Goal: Task Accomplishment & Management: Manage account settings

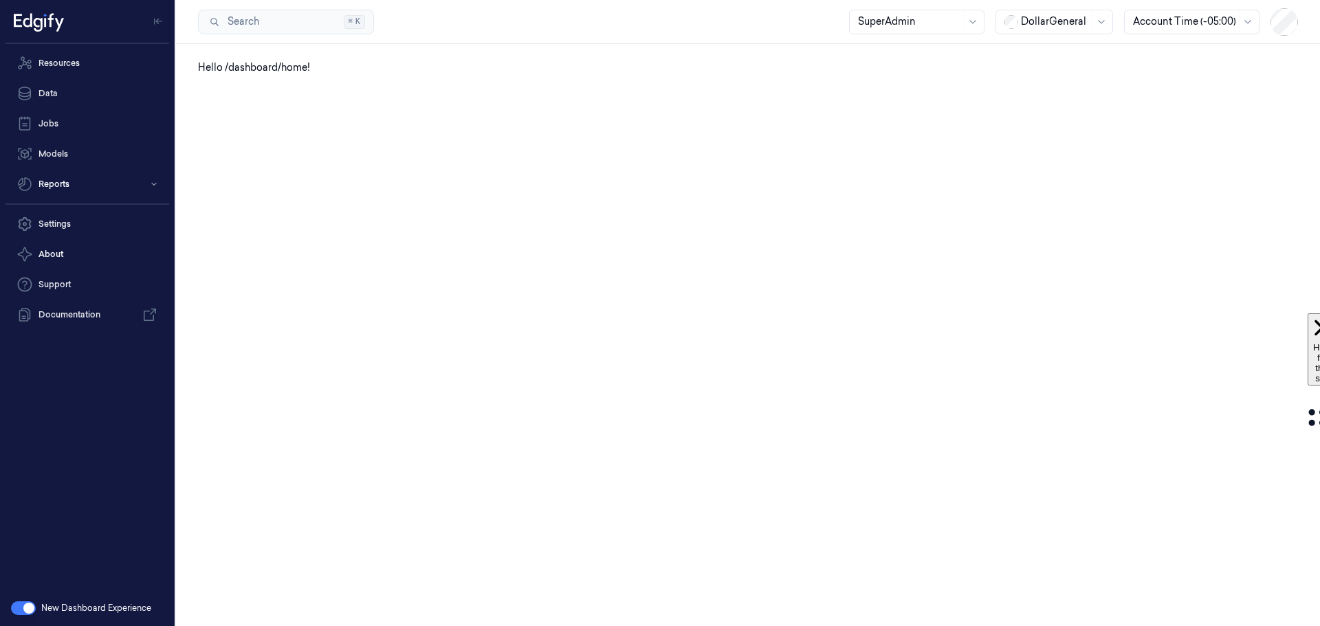
click at [1060, 23] on div at bounding box center [1055, 21] width 69 height 14
click at [1038, 135] on div "Piggly Wiggly ([PERSON_NAME] Group)" at bounding box center [1056, 134] width 104 height 43
click at [43, 89] on link "Data" at bounding box center [87, 93] width 164 height 27
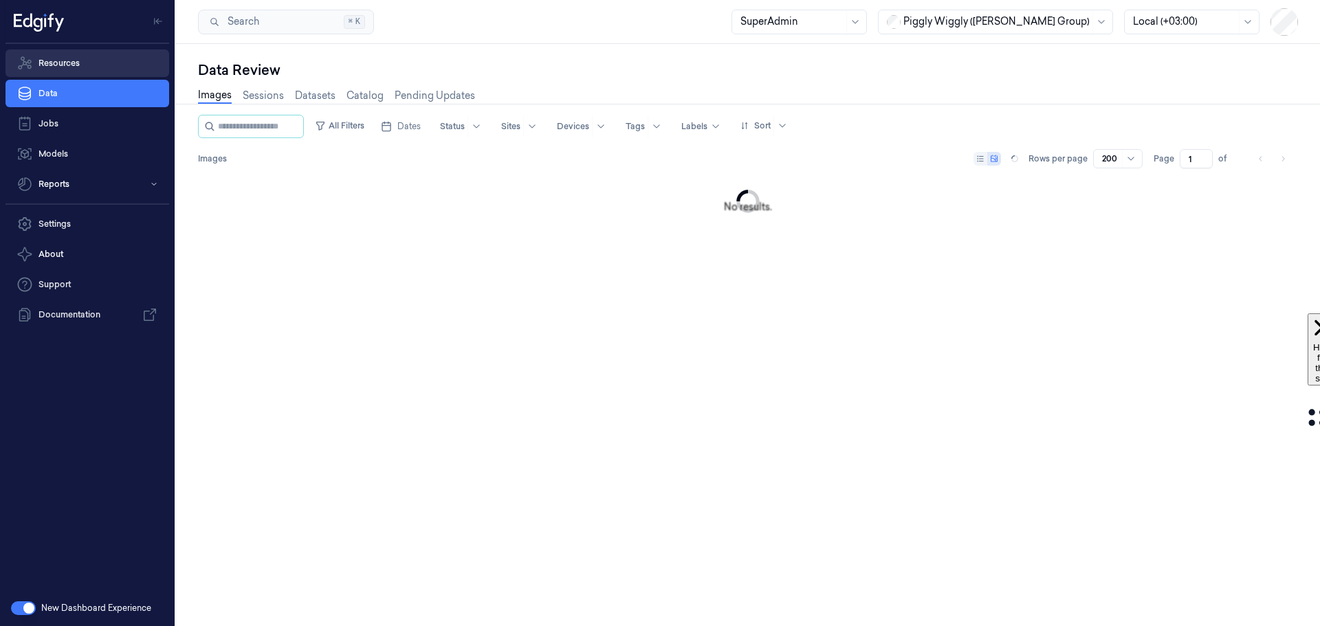
click at [52, 62] on link "Resources" at bounding box center [87, 62] width 164 height 27
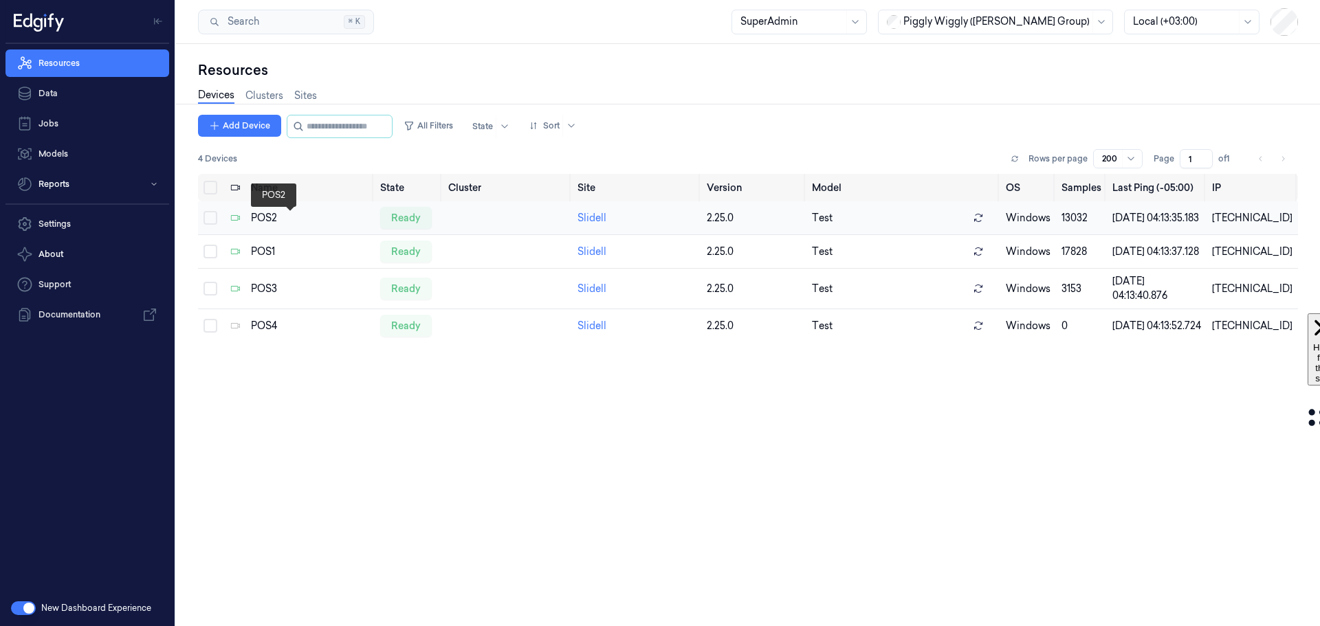
click at [263, 221] on div "POS2" at bounding box center [310, 218] width 118 height 14
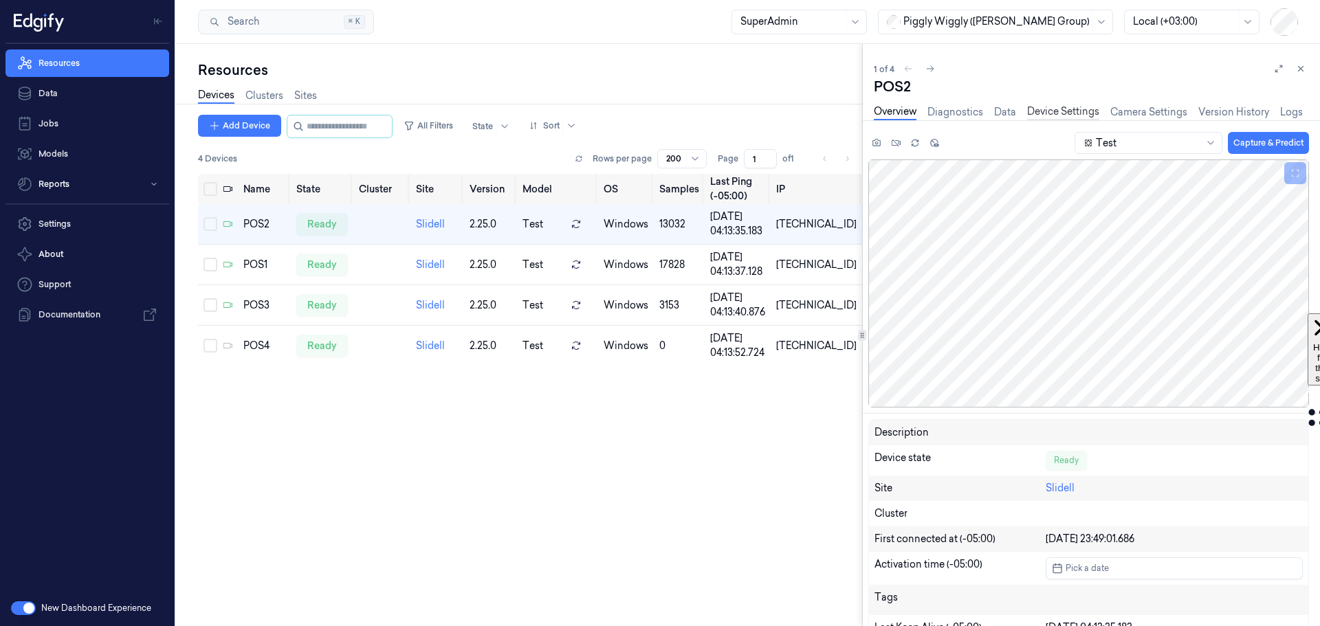
click at [1065, 111] on link "Device Settings" at bounding box center [1063, 112] width 72 height 16
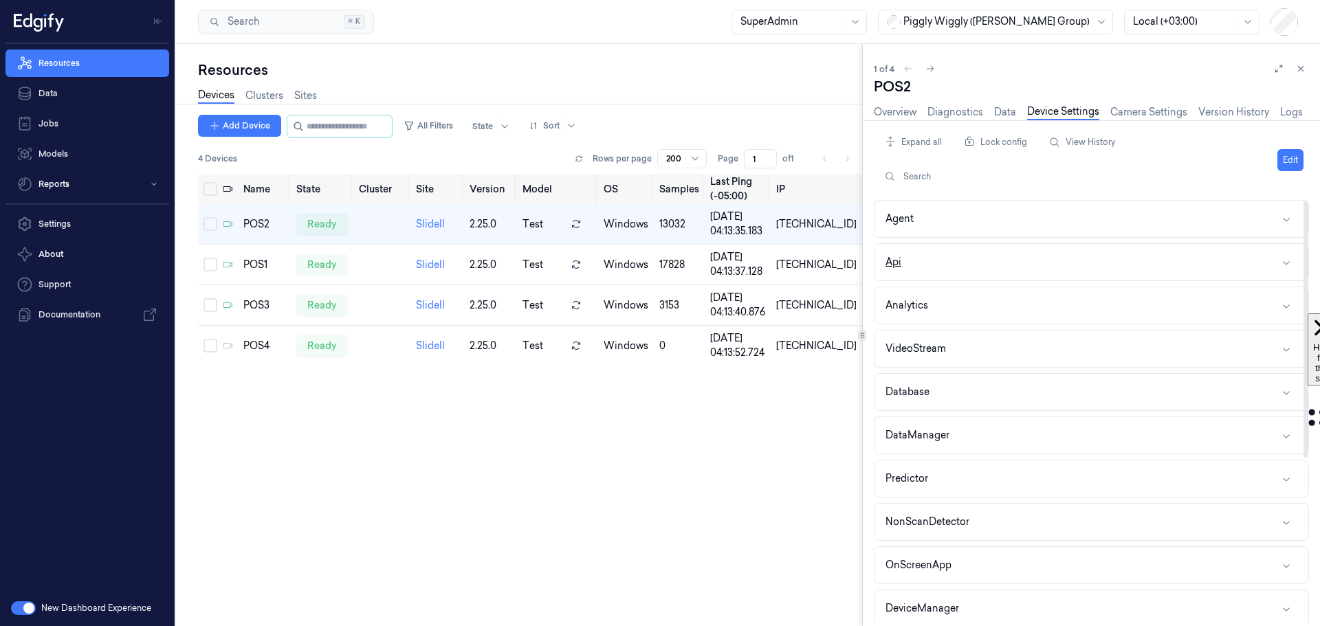
click at [1005, 265] on button "Api" at bounding box center [1091, 262] width 434 height 36
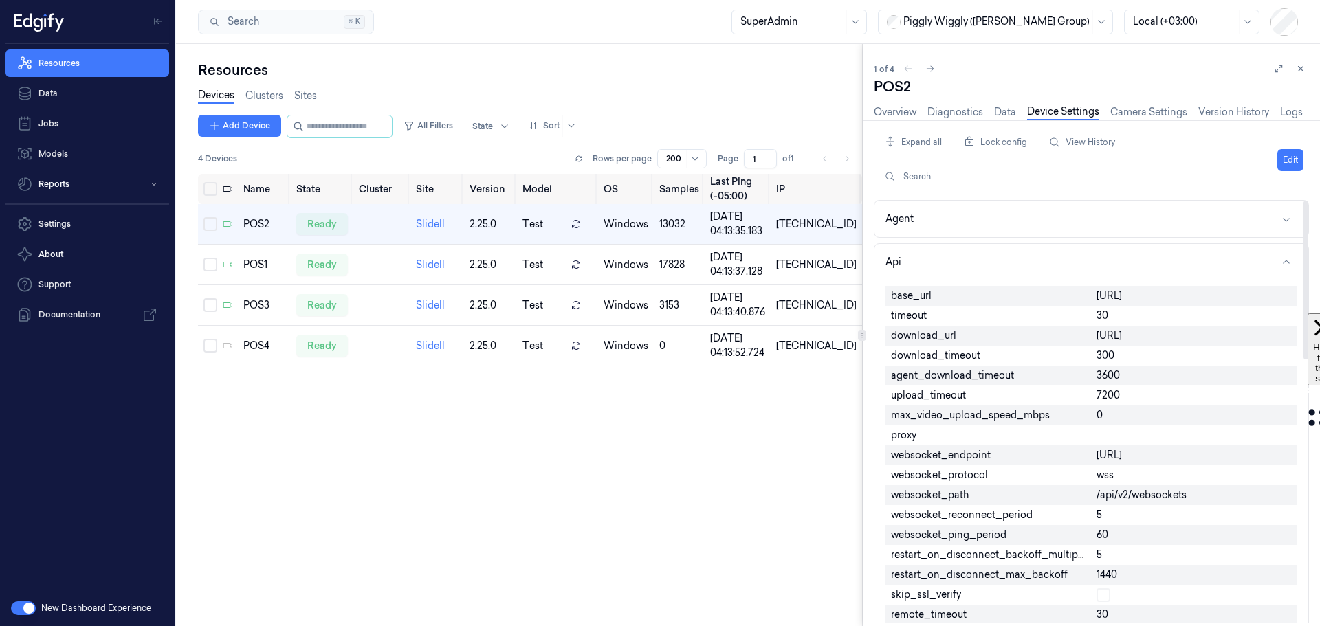
click at [987, 221] on button "Agent" at bounding box center [1091, 219] width 434 height 36
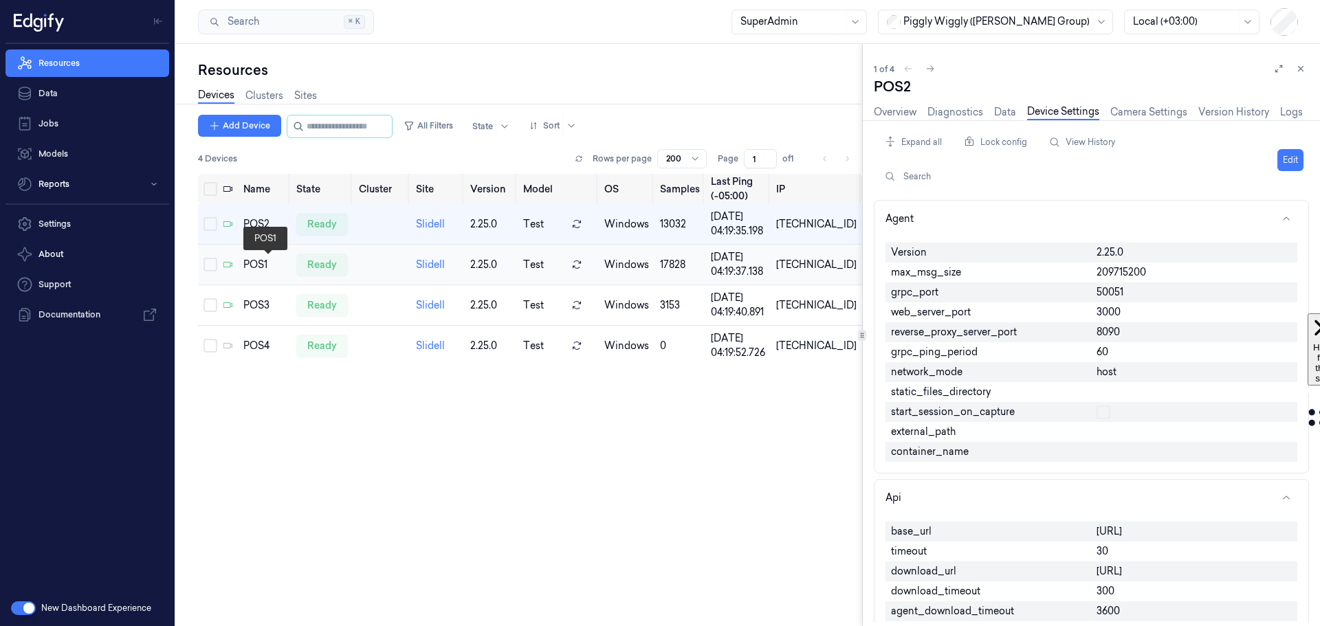
click at [285, 263] on div "POS1" at bounding box center [264, 265] width 42 height 14
